Goal: Task Accomplishment & Management: Complete application form

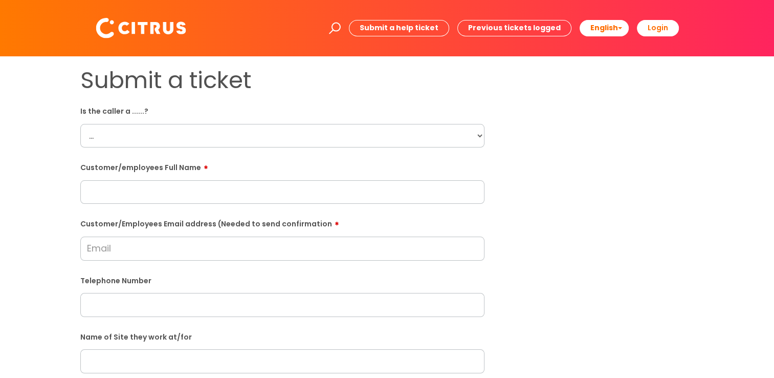
click at [153, 187] on input "text" at bounding box center [282, 192] width 404 height 24
paste input "Jackie Rovner"
type input "Jackie Rovner"
click at [155, 137] on select "... Citrus Customer Citrus Employee Contractor Supplier" at bounding box center [282, 136] width 404 height 24
select select "Citrus Employee"
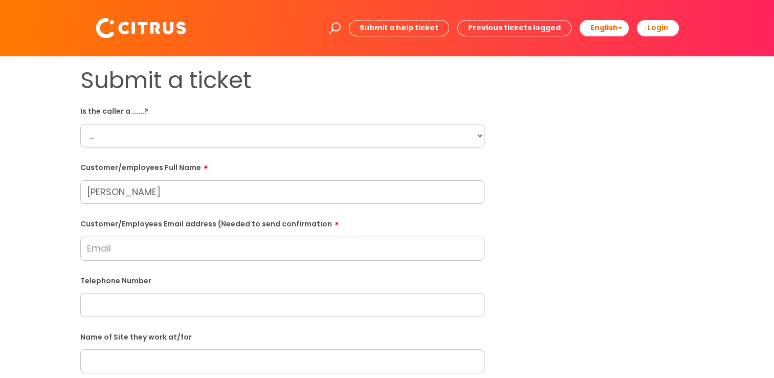
click at [80, 124] on select "... Citrus Customer Citrus Employee Contractor Supplier" at bounding box center [282, 136] width 404 height 24
click at [140, 236] on div "Customer/Employees Email address (Needed to send confirmation" at bounding box center [282, 238] width 404 height 46
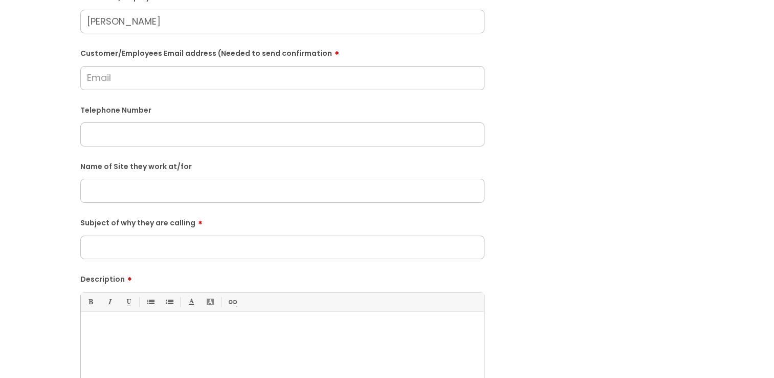
scroll to position [307, 0]
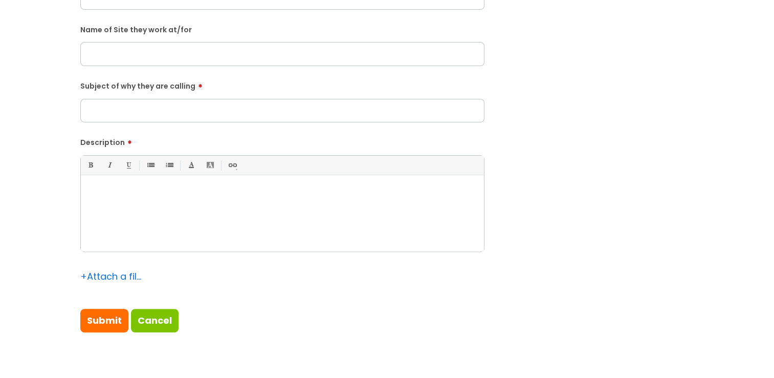
click at [148, 61] on input "text" at bounding box center [282, 54] width 404 height 24
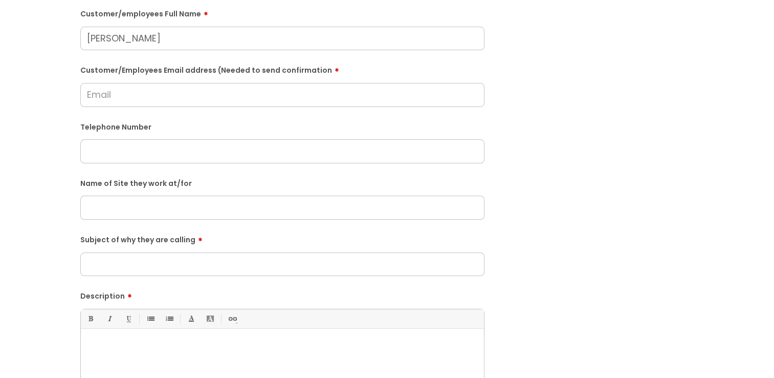
scroll to position [154, 0]
click at [156, 134] on div "Telephone Number" at bounding box center [282, 140] width 404 height 45
click at [158, 150] on input "text" at bounding box center [282, 151] width 404 height 24
paste input "07455909351"
type input "07455909351"
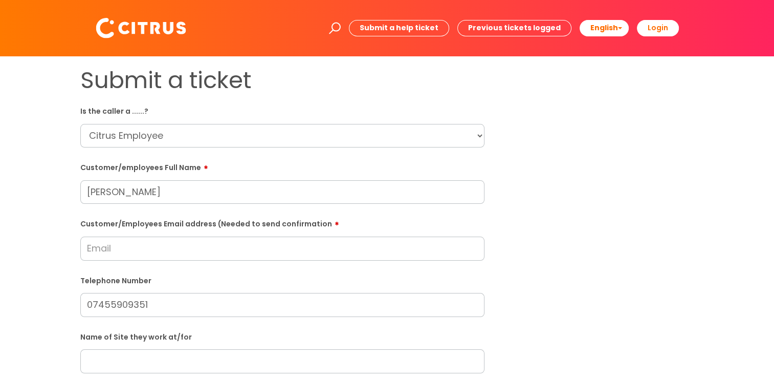
scroll to position [51, 0]
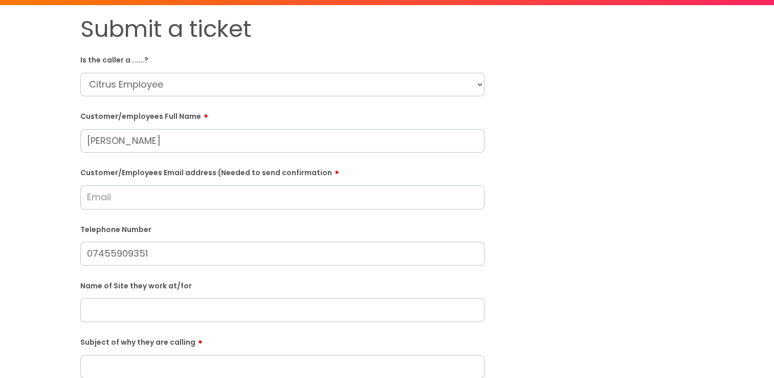
click at [172, 301] on input "text" at bounding box center [282, 310] width 404 height 24
paste input "Rothamph Stead"
type input "Rothamph Stead"
click at [133, 198] on input "Customer/Employees Email address (Needed to send confirmation" at bounding box center [282, 197] width 404 height 24
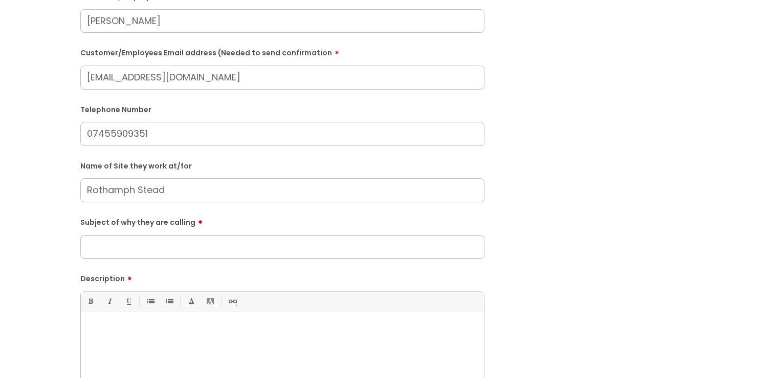
scroll to position [256, 0]
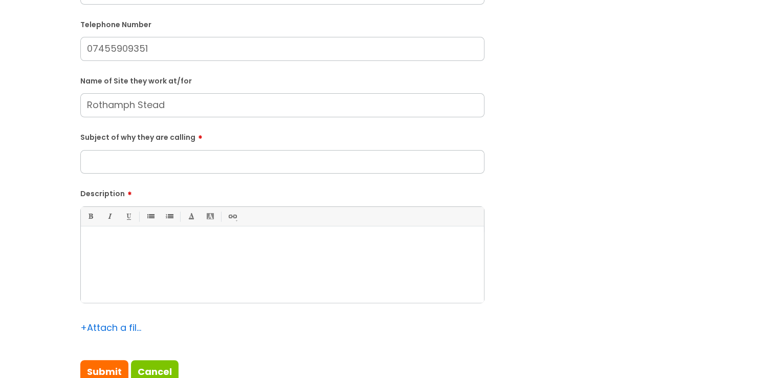
type input "jacquelinemingay@gmail.com"
click at [164, 166] on input "Subject of why they are calling" at bounding box center [282, 162] width 404 height 24
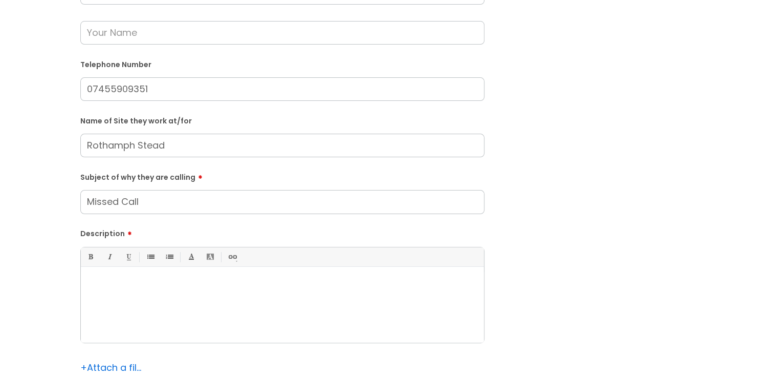
type input "Missed Call"
click at [179, 300] on div at bounding box center [282, 307] width 403 height 71
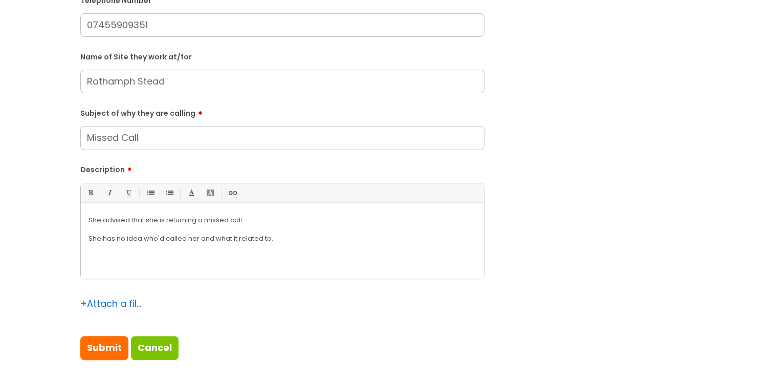
scroll to position [409, 0]
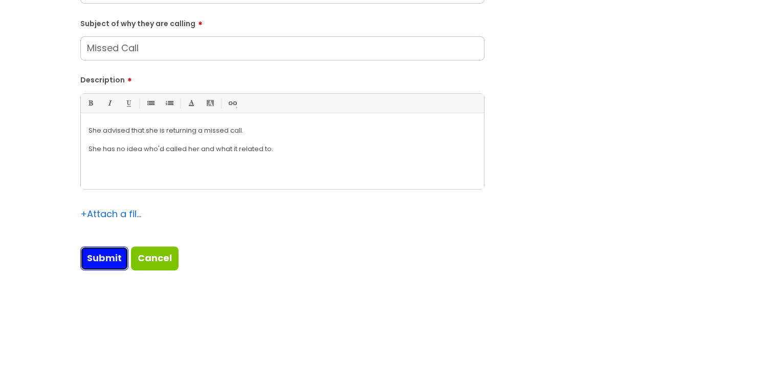
click at [115, 254] on input "Submit" at bounding box center [104, 258] width 48 height 24
type input "Please Wait..."
